Goal: Task Accomplishment & Management: Use online tool/utility

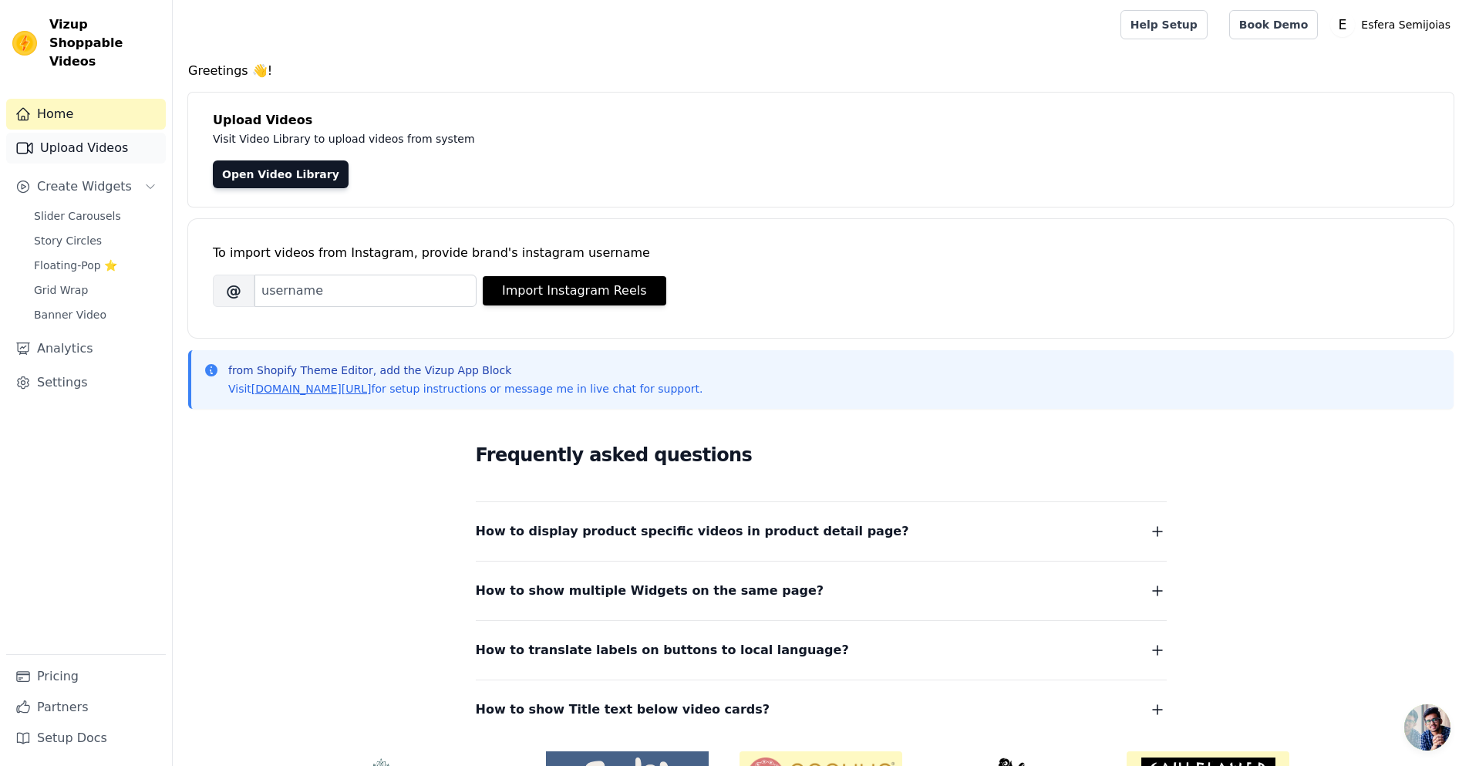
click at [99, 133] on link "Upload Videos" at bounding box center [86, 148] width 160 height 31
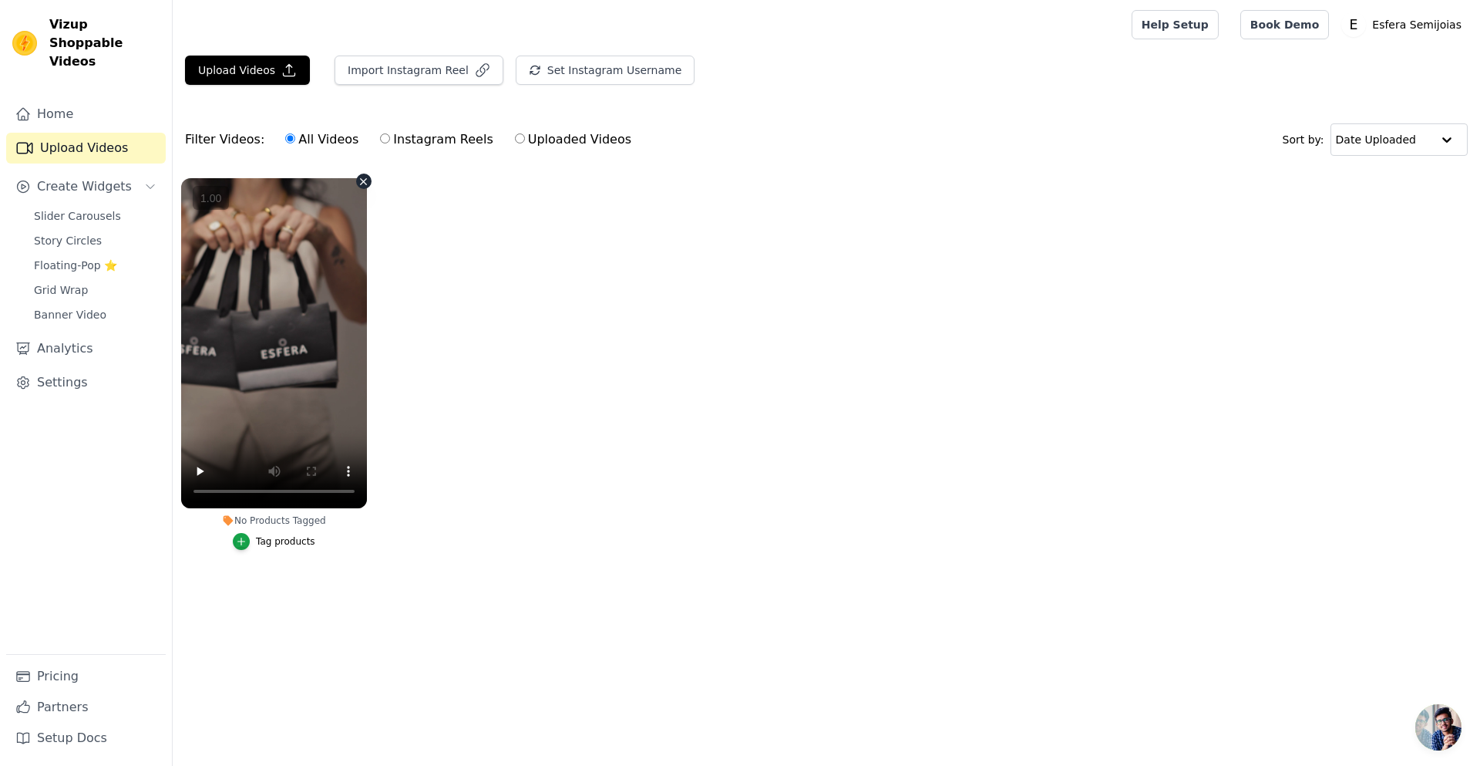
click at [202, 466] on vsc-controller at bounding box center [274, 343] width 186 height 330
click at [197, 472] on vsc-controller at bounding box center [274, 343] width 186 height 330
click at [203, 471] on vsc-controller at bounding box center [274, 343] width 186 height 330
click at [344, 472] on vsc-controller at bounding box center [274, 343] width 186 height 330
click at [348, 472] on vsc-controller at bounding box center [274, 343] width 186 height 330
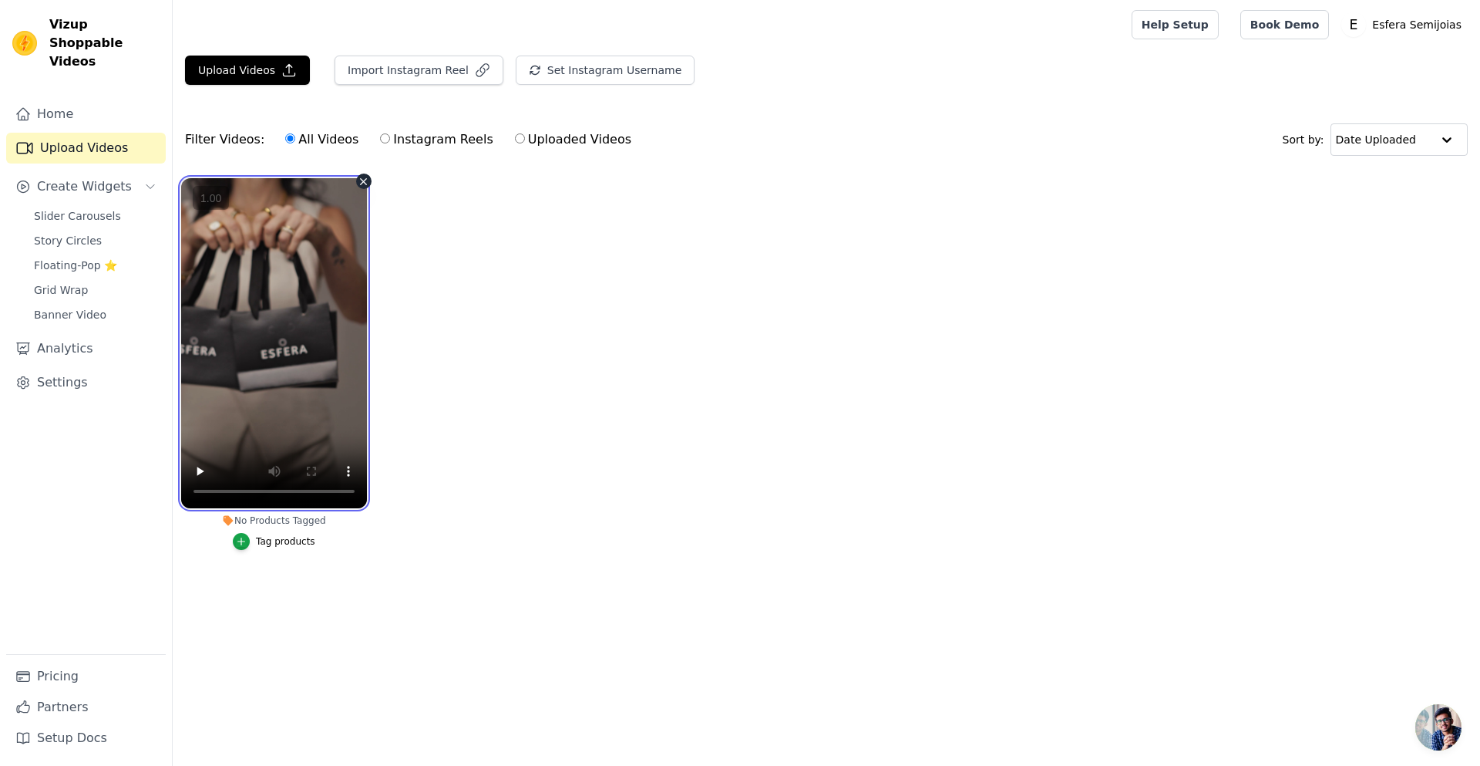
drag, startPoint x: 291, startPoint y: 203, endPoint x: 334, endPoint y: 258, distance: 69.9
click at [347, 277] on vsc-controller at bounding box center [274, 343] width 186 height 330
click at [311, 249] on vsc-controller at bounding box center [274, 343] width 186 height 330
click at [211, 459] on vsc-controller at bounding box center [274, 343] width 186 height 330
click at [200, 476] on vsc-controller at bounding box center [274, 343] width 186 height 330
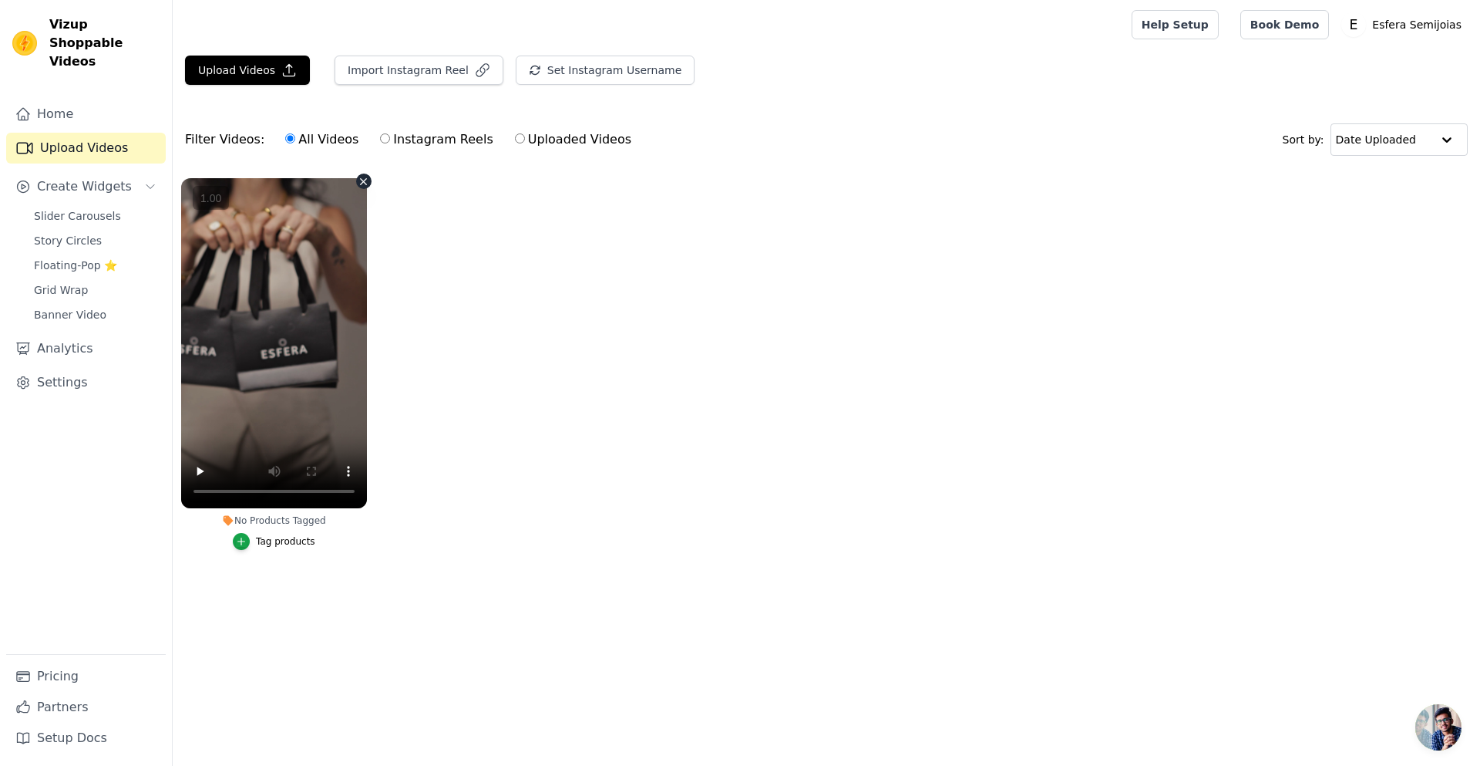
click at [200, 476] on vsc-controller at bounding box center [274, 343] width 186 height 330
drag, startPoint x: 261, startPoint y: 280, endPoint x: 271, endPoint y: 243, distance: 38.1
click at [271, 243] on vsc-controller at bounding box center [274, 343] width 186 height 330
